Goal: Task Accomplishment & Management: Use online tool/utility

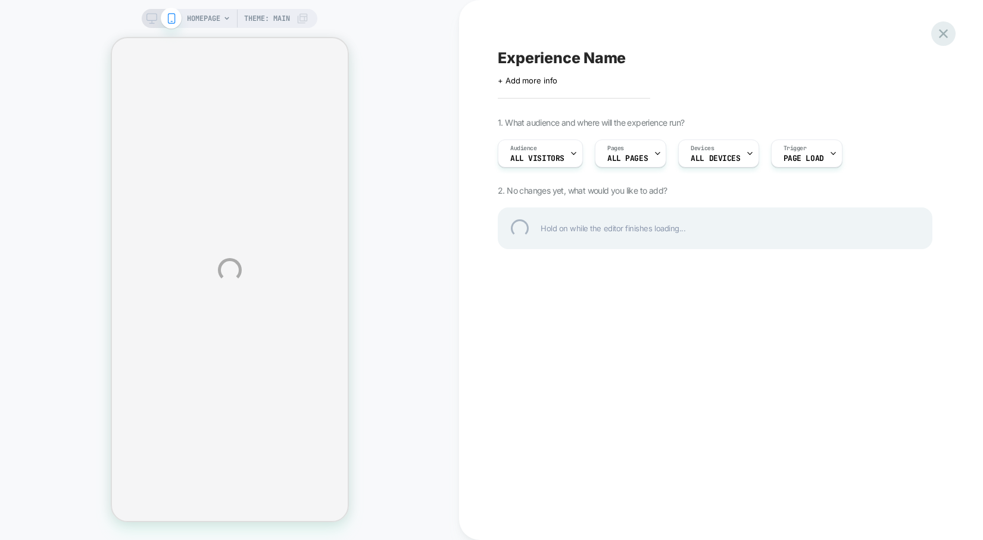
click at [937, 32] on div at bounding box center [943, 33] width 24 height 24
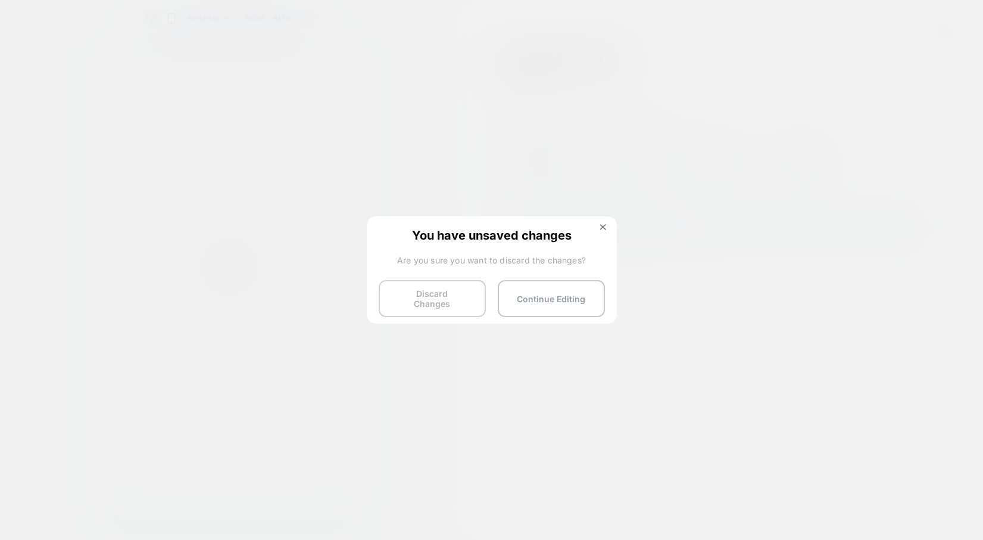
click at [410, 303] on button "Discard Changes" at bounding box center [432, 298] width 107 height 37
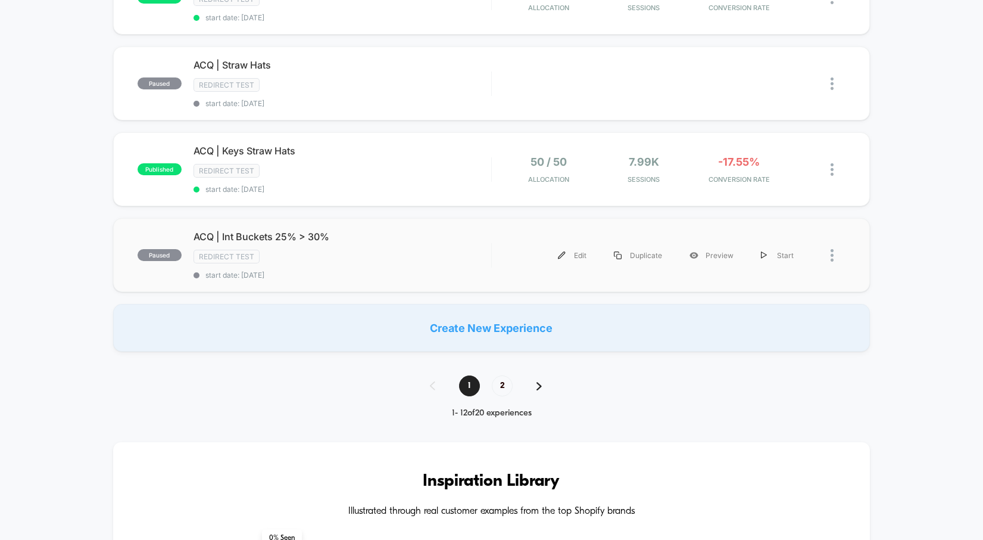
scroll to position [818, 0]
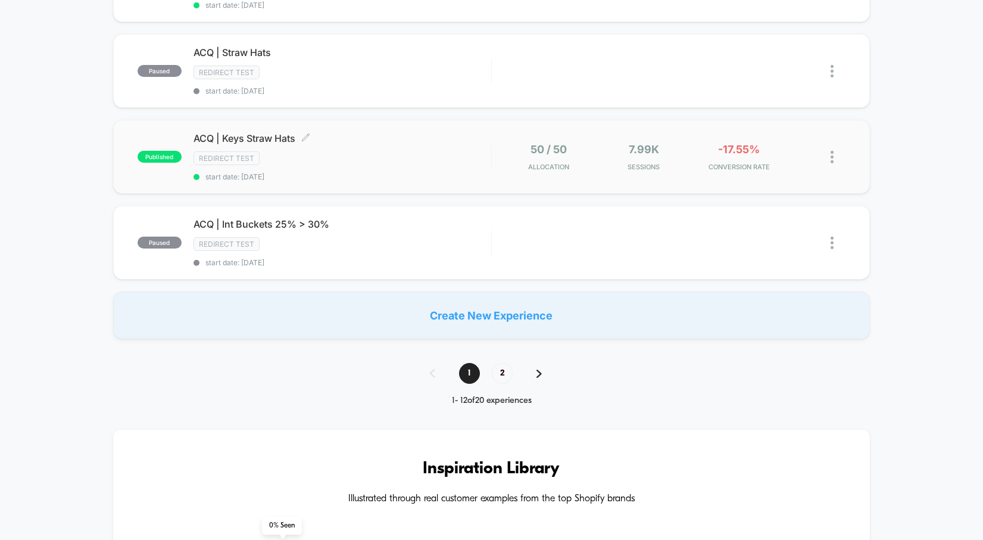
click at [266, 133] on span "ACQ | Keys Straw Hats Click to edit experience details" at bounding box center [343, 138] width 298 height 12
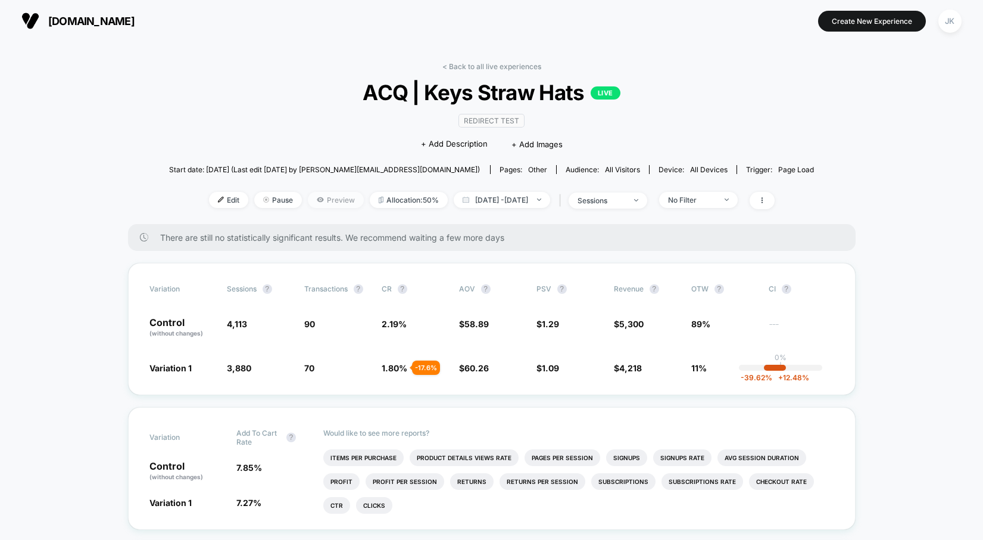
click at [308, 199] on span "Preview" at bounding box center [336, 200] width 56 height 16
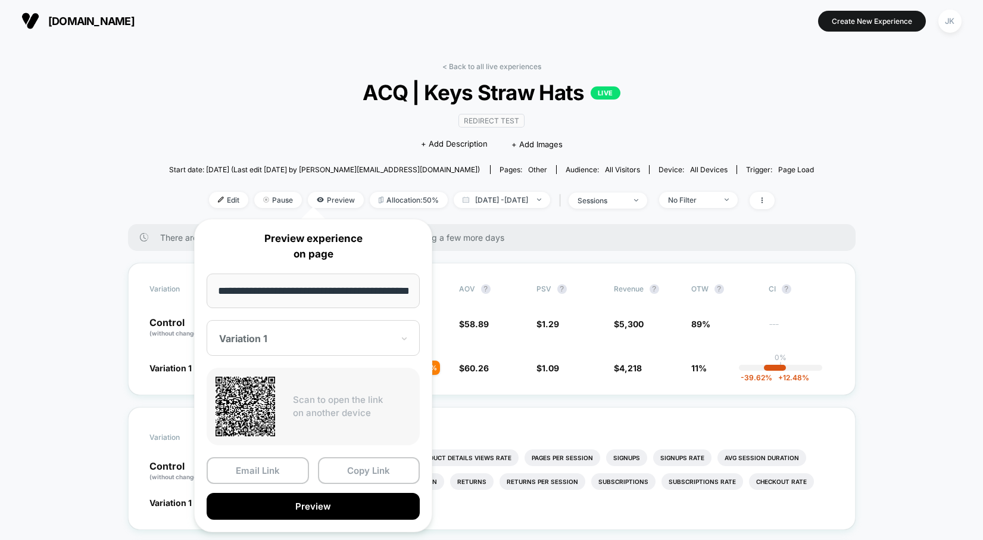
scroll to position [0, 29]
click at [263, 340] on div at bounding box center [306, 339] width 174 height 12
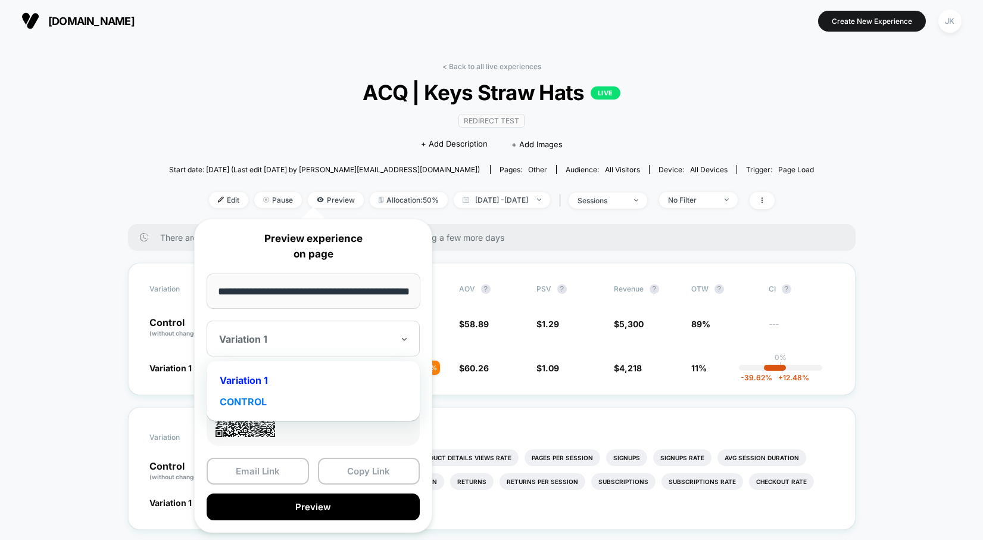
click at [248, 402] on div "CONTROL" at bounding box center [313, 401] width 201 height 21
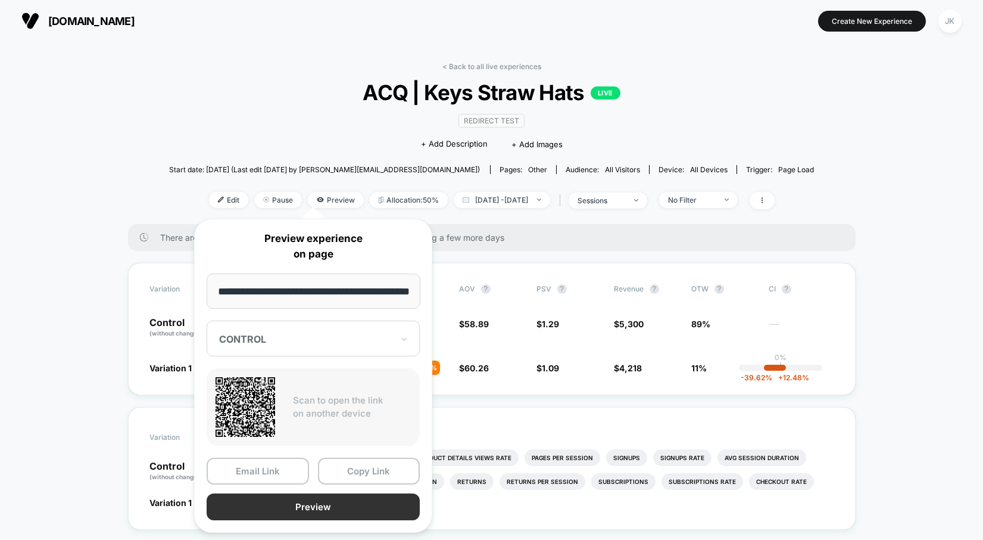
click at [294, 509] on button "Preview" at bounding box center [313, 506] width 213 height 27
